Goal: Find specific page/section: Find specific page/section

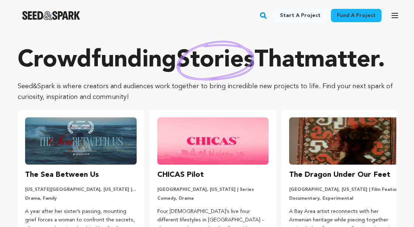
click at [396, 16] on icon "button" at bounding box center [395, 15] width 6 height 4
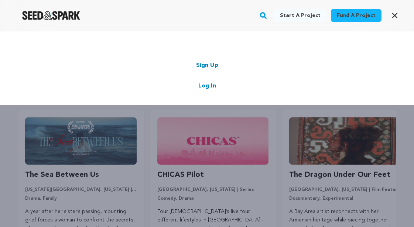
click at [213, 85] on link "Log In" at bounding box center [207, 86] width 18 height 9
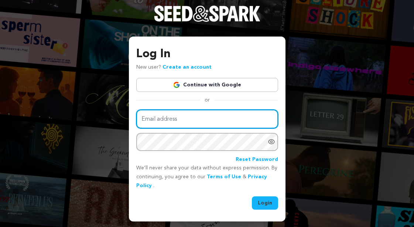
type input "warren@thewarrenreport.com"
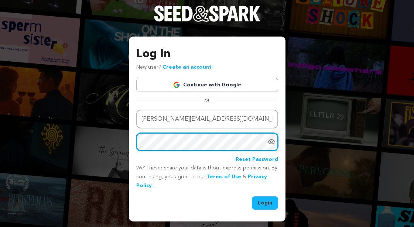
click at [265, 202] on button "Login" at bounding box center [265, 203] width 26 height 13
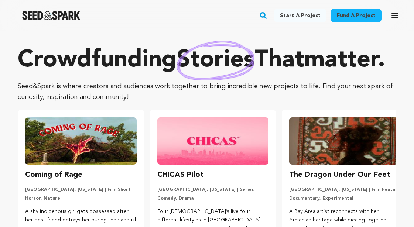
click at [396, 14] on icon "button" at bounding box center [395, 15] width 9 height 9
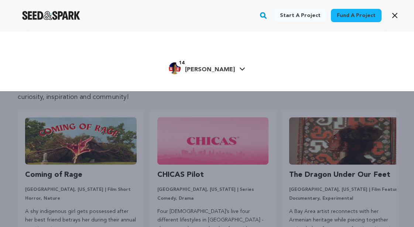
click at [240, 69] on icon at bounding box center [242, 69] width 5 height 3
click at [268, 16] on rect "button" at bounding box center [263, 15] width 9 height 9
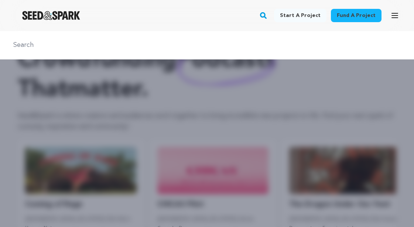
click at [268, 16] on rect "button" at bounding box center [263, 15] width 9 height 9
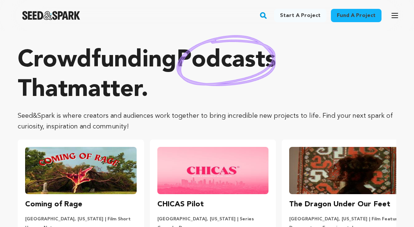
click at [268, 16] on rect "button" at bounding box center [263, 15] width 9 height 9
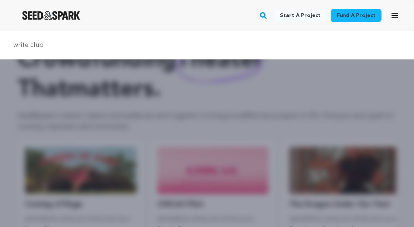
type input "write club"
